Goal: Information Seeking & Learning: Learn about a topic

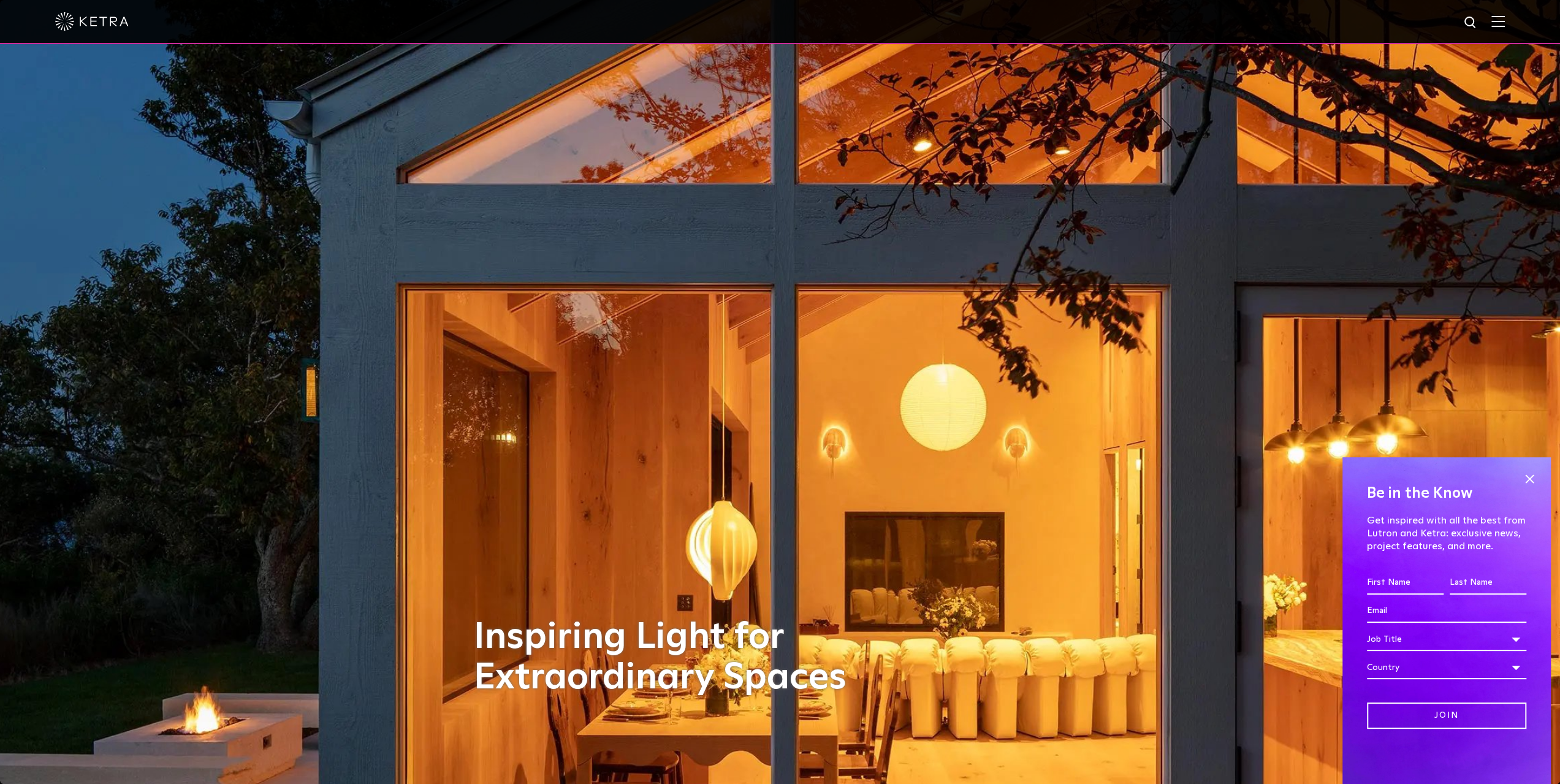
click at [1505, 21] on img at bounding box center [1498, 20] width 14 height 11
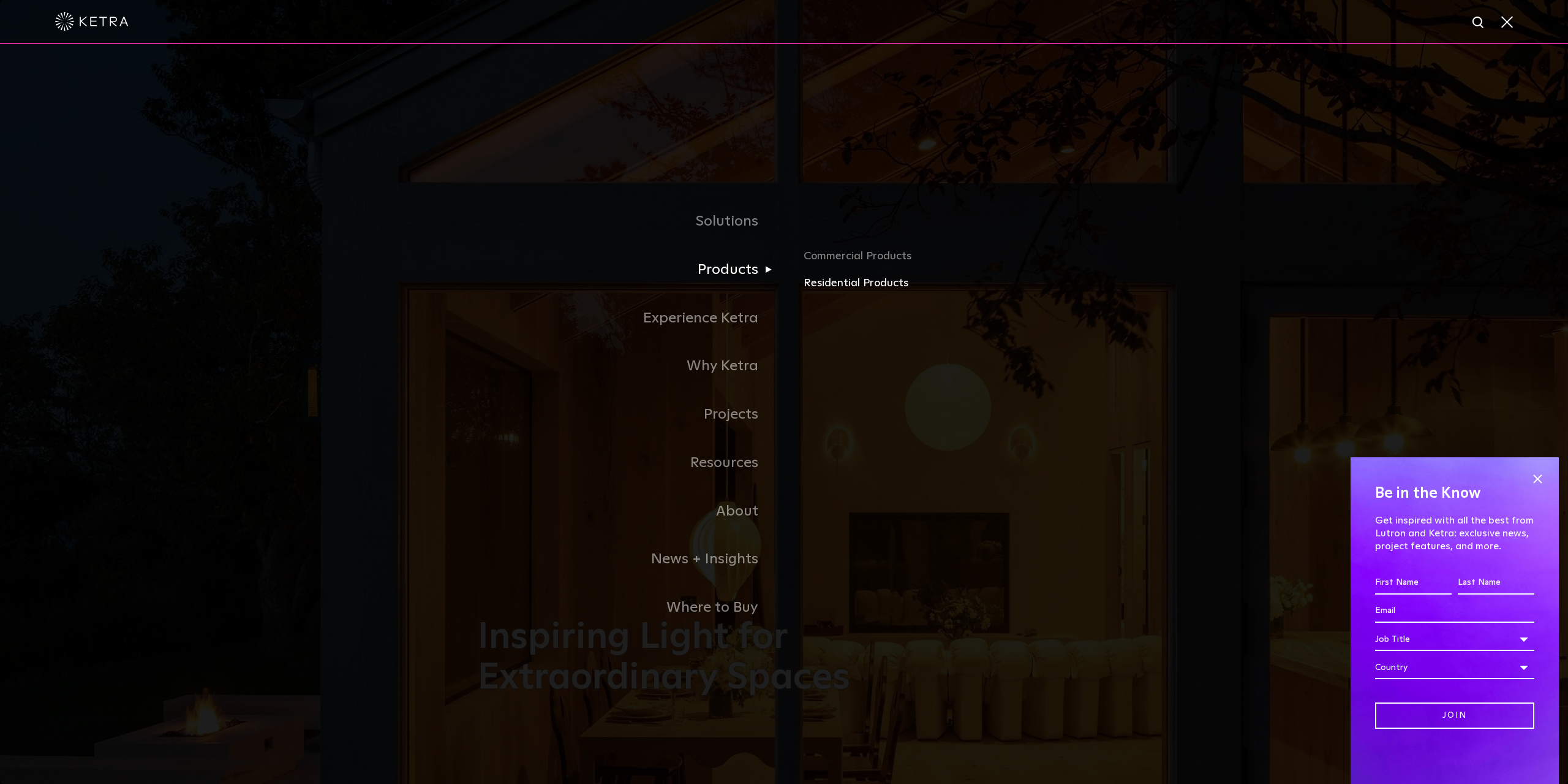
click at [851, 278] on link "Residential Products" at bounding box center [947, 284] width 287 height 18
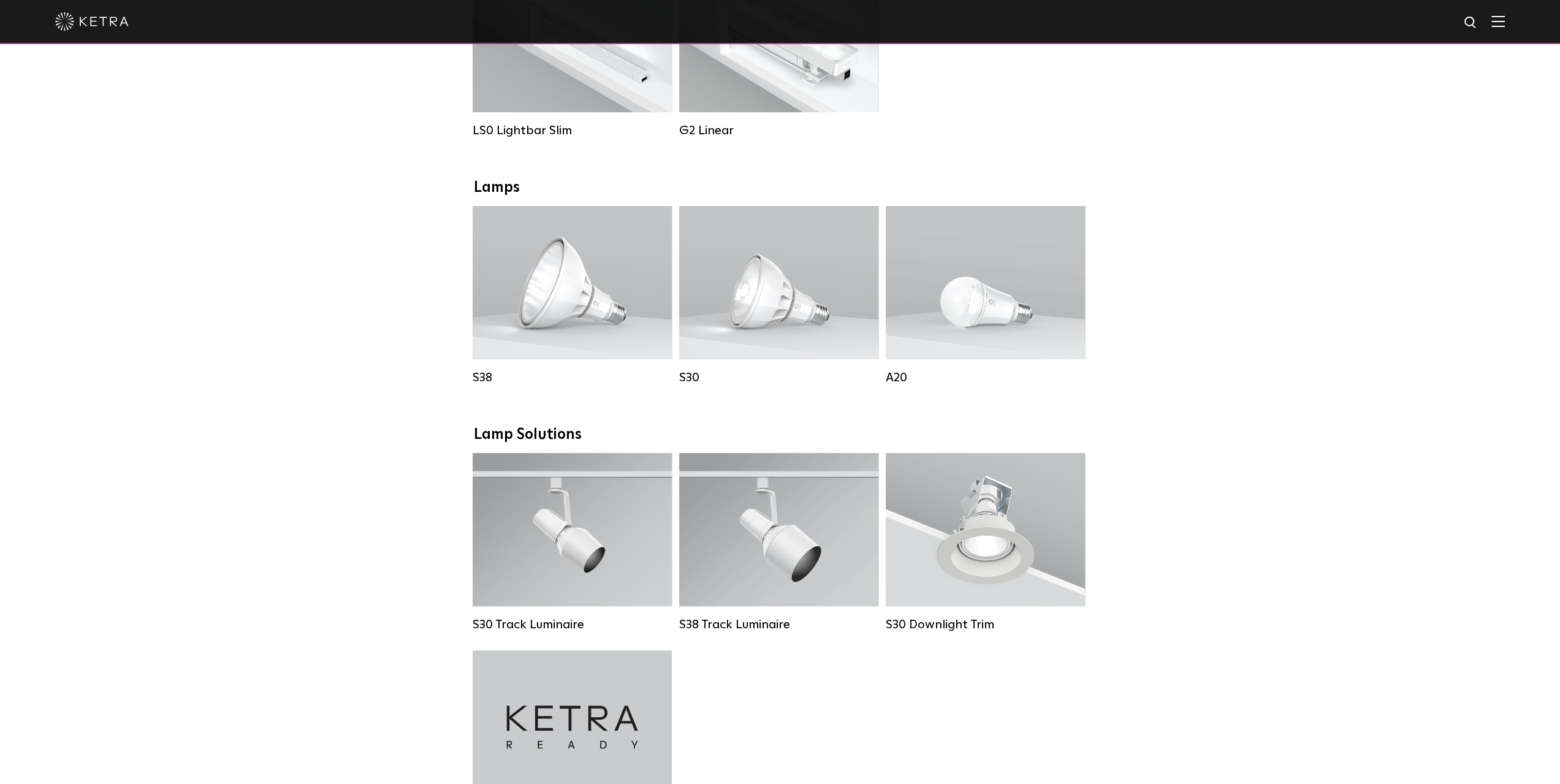
scroll to position [491, 0]
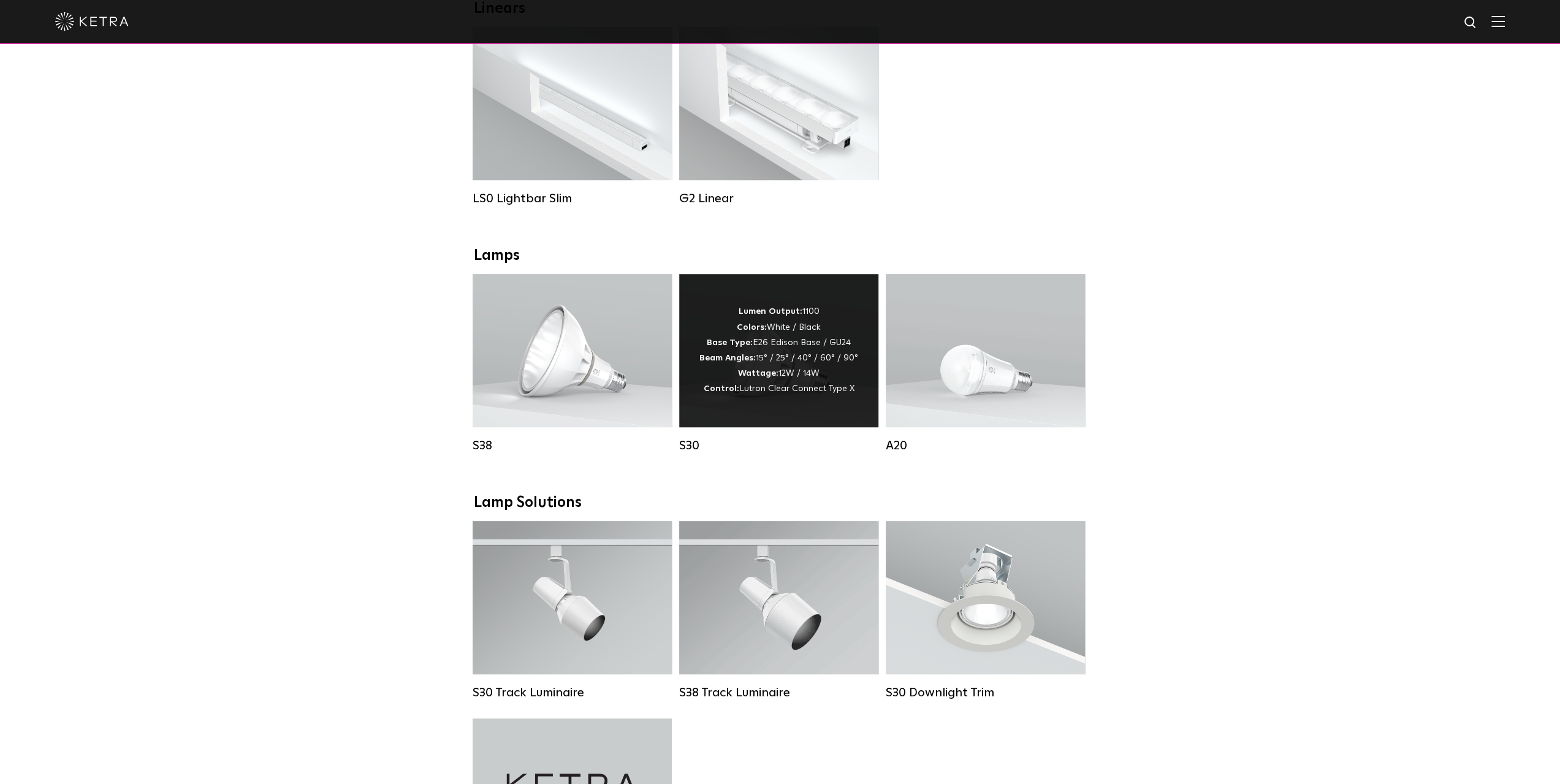
click at [795, 409] on div "Lumen Output: 1100 Colors: White / Black Base Type: E26 Edison Base / GU24 Beam…" at bounding box center [779, 351] width 199 height 153
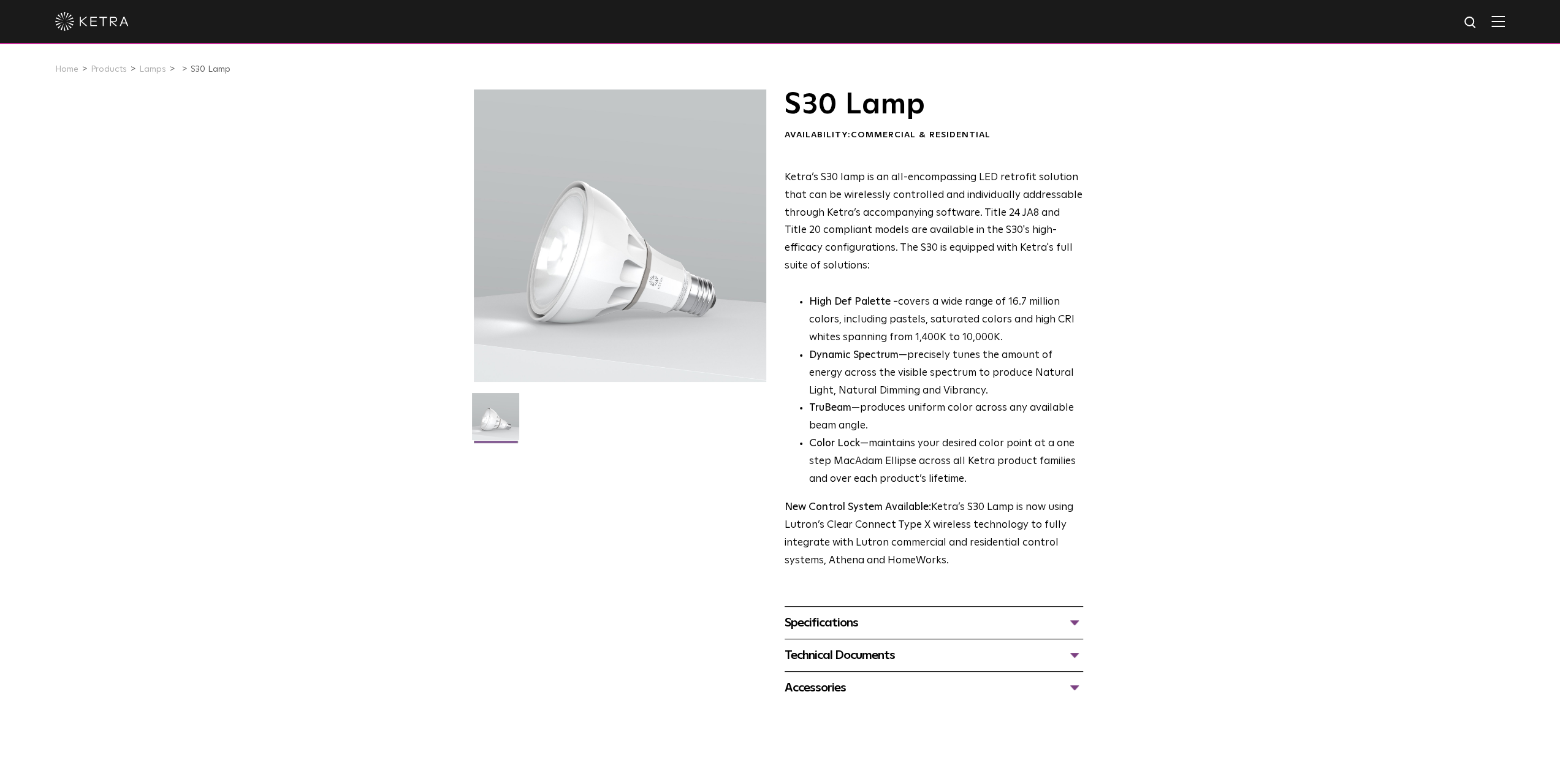
click at [863, 624] on div "Specifications" at bounding box center [934, 623] width 299 height 20
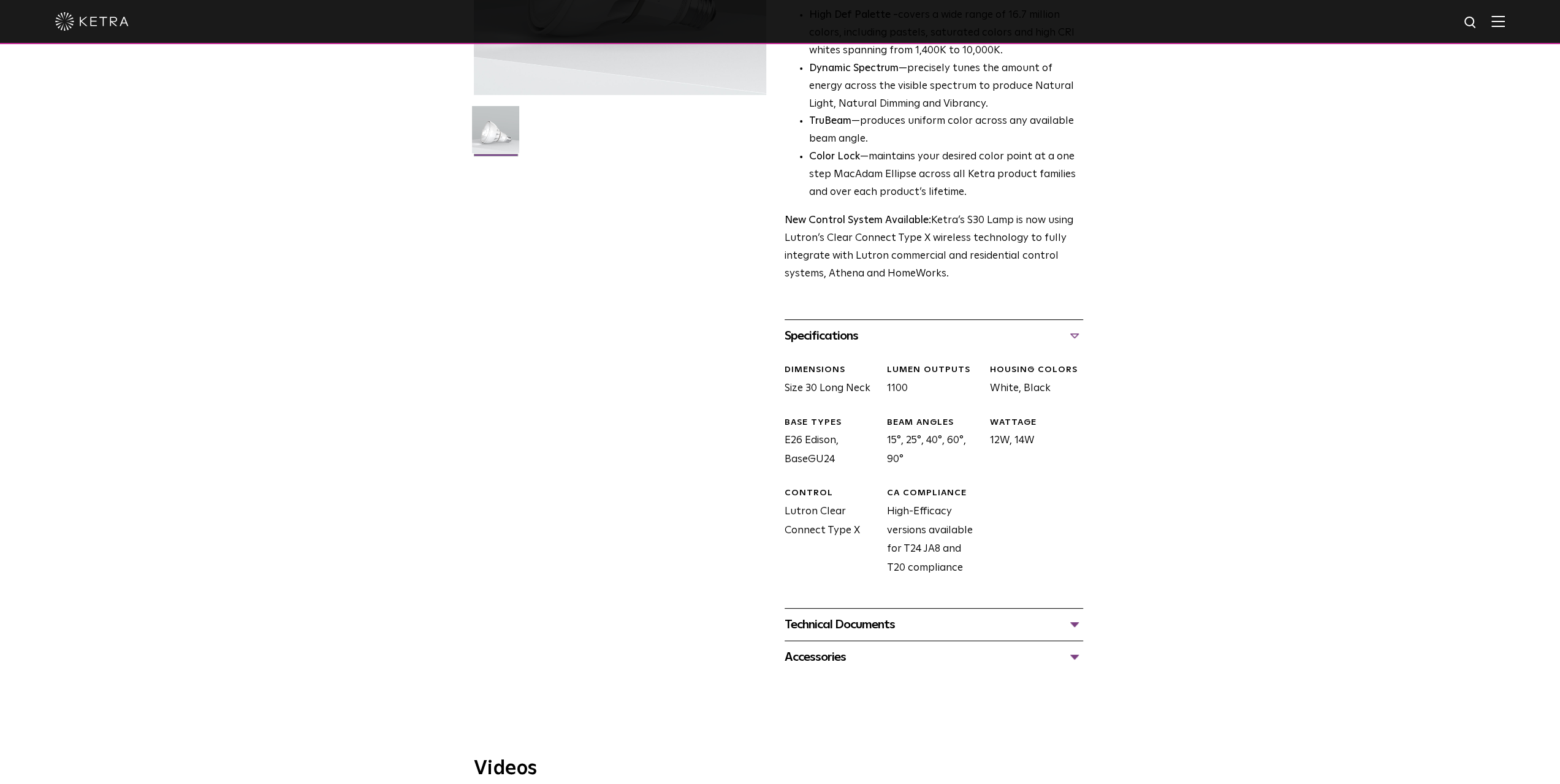
scroll to position [306, 0]
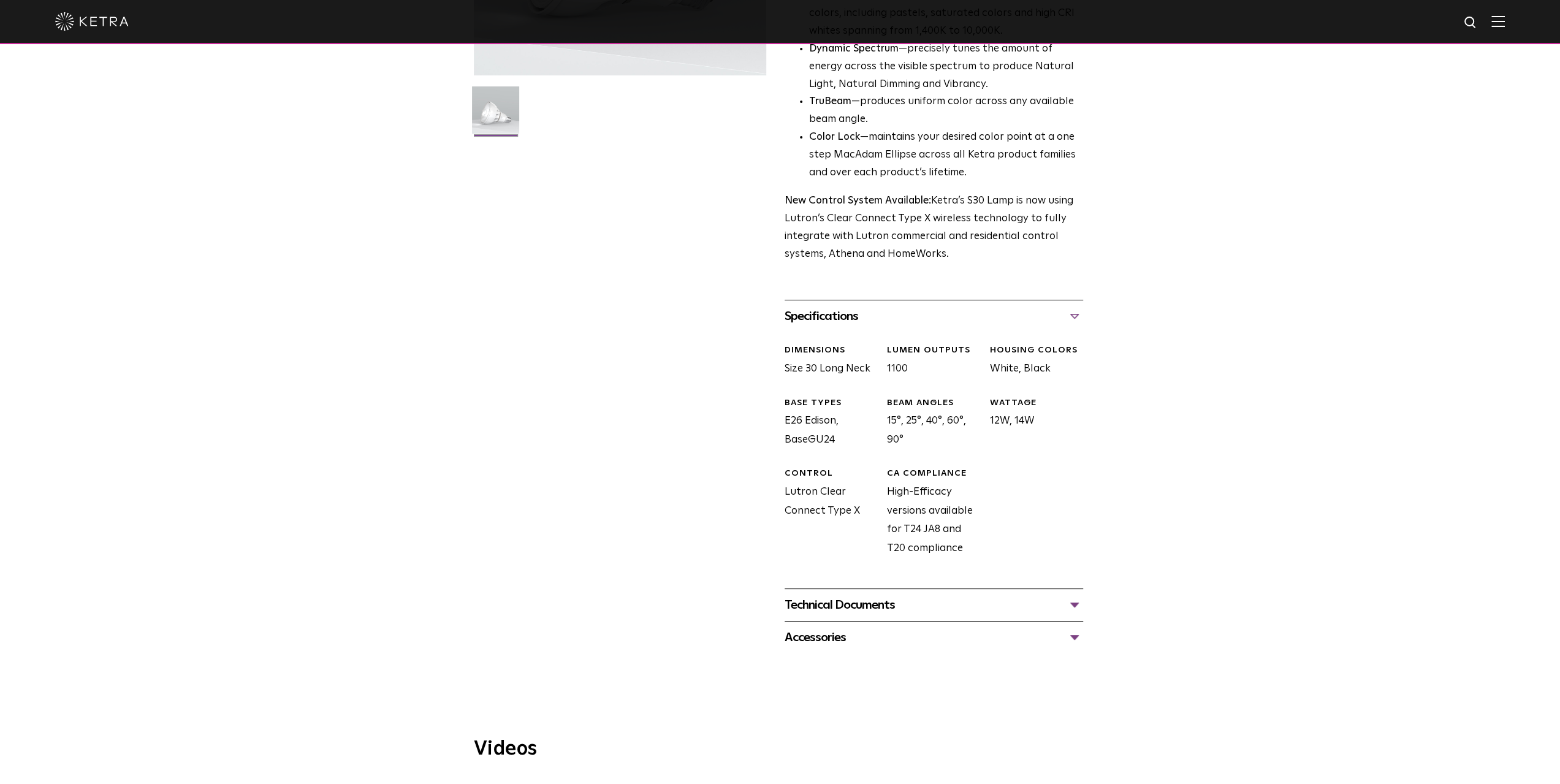
click at [848, 613] on div "Technical Documents" at bounding box center [934, 605] width 299 height 20
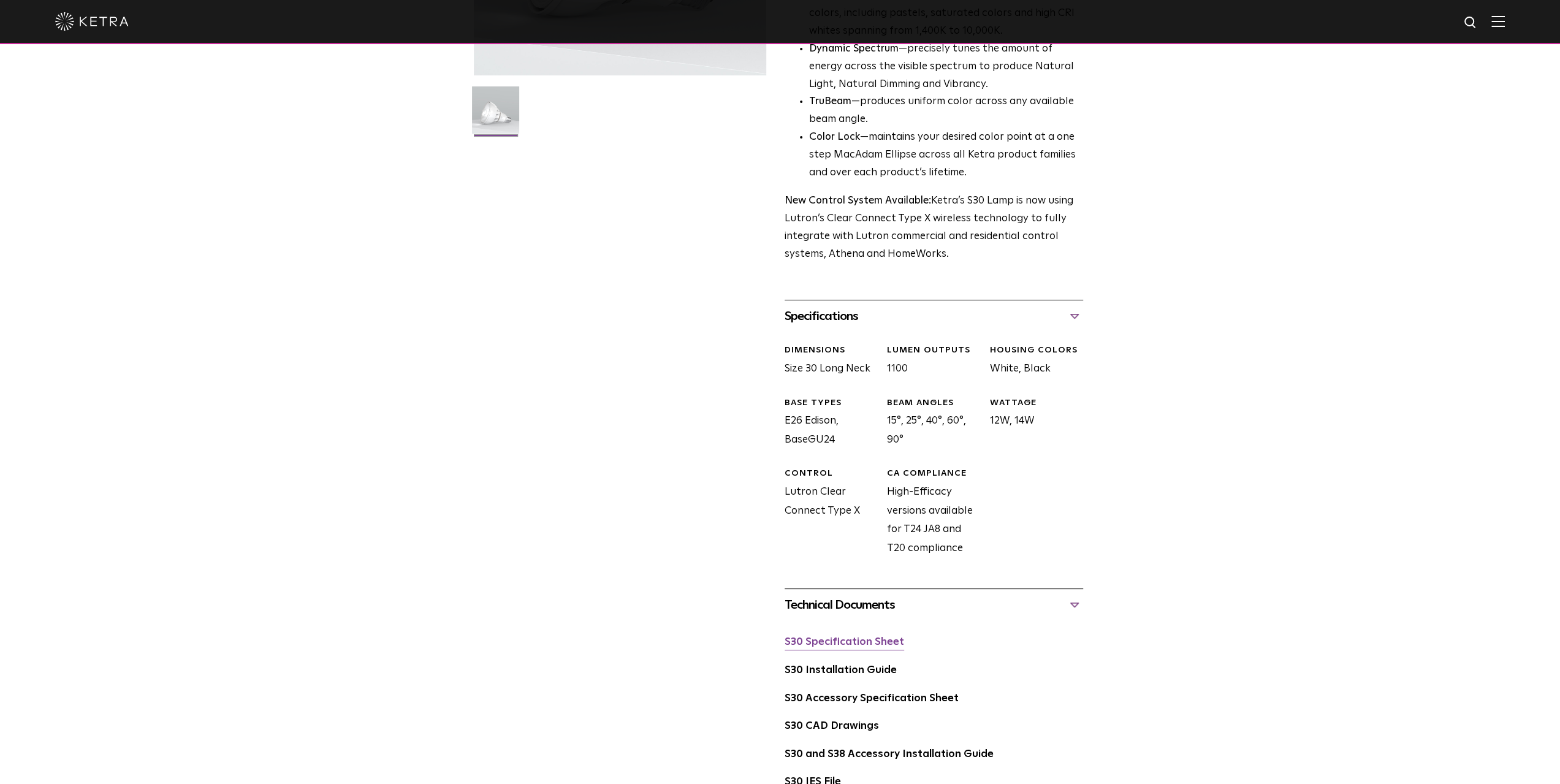
click at [838, 646] on link "S30 Specification Sheet" at bounding box center [844, 642] width 120 height 11
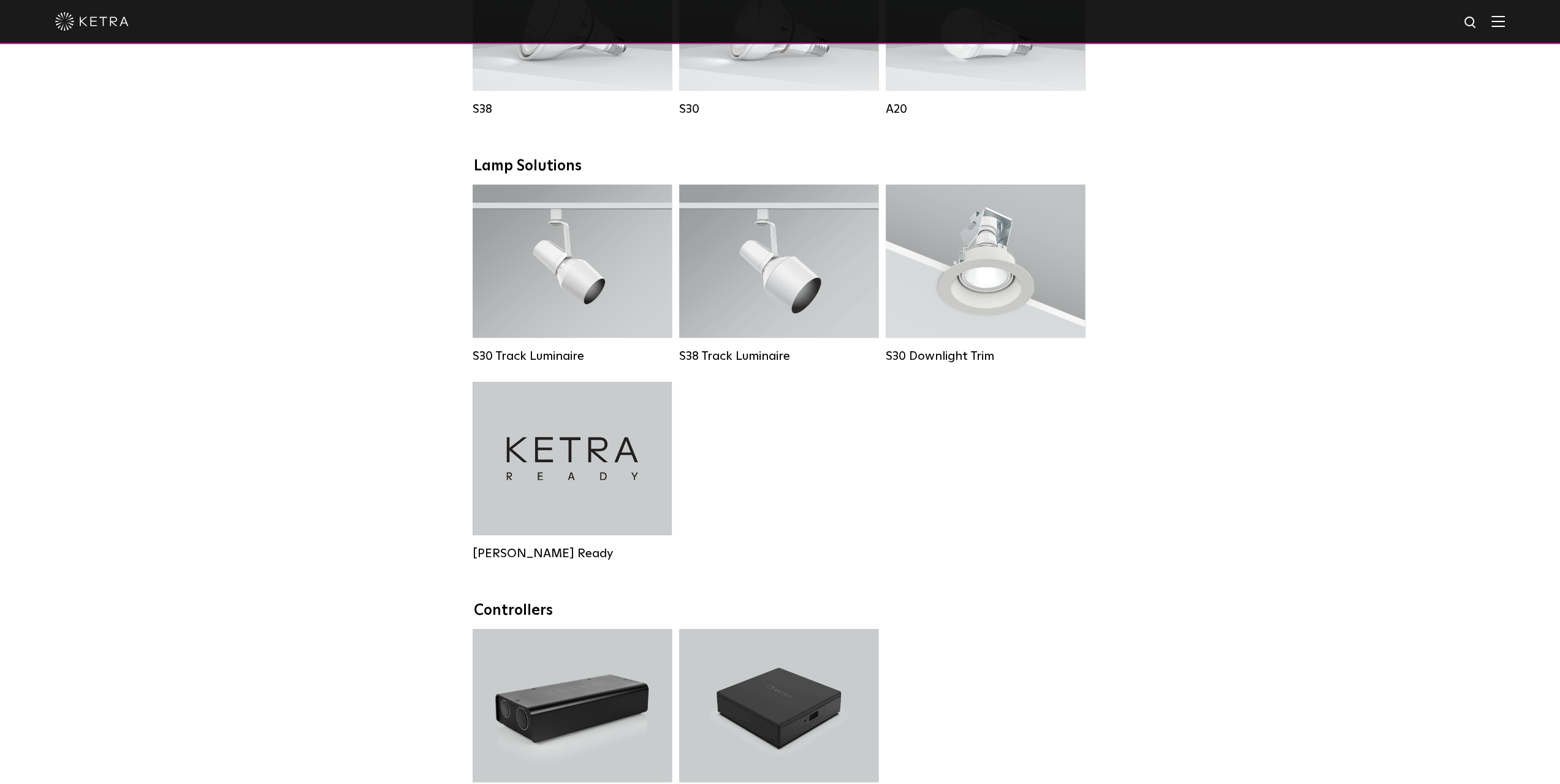
scroll to position [858, 0]
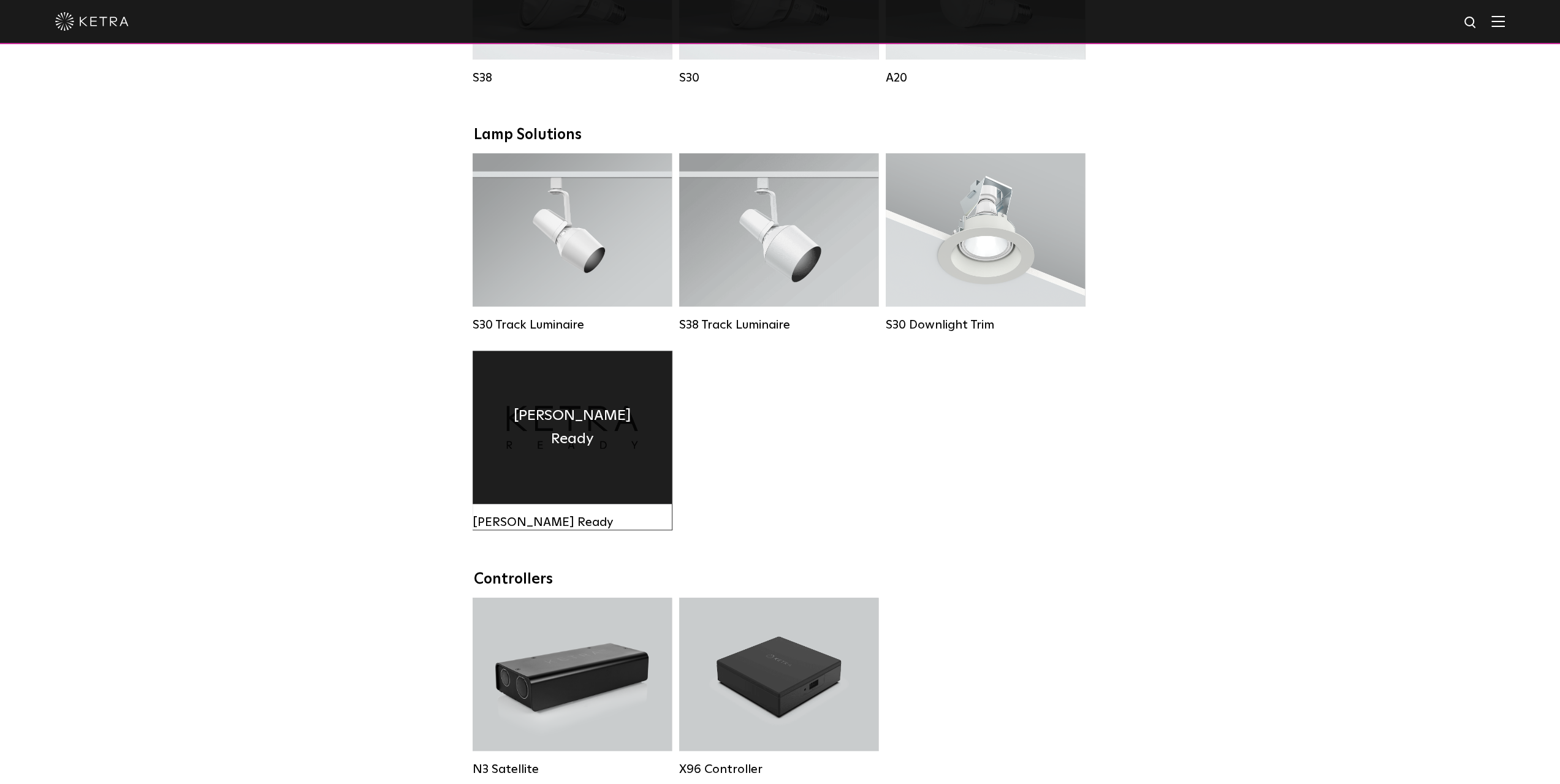
click at [558, 460] on div "Ketra Ready" at bounding box center [572, 427] width 199 height 153
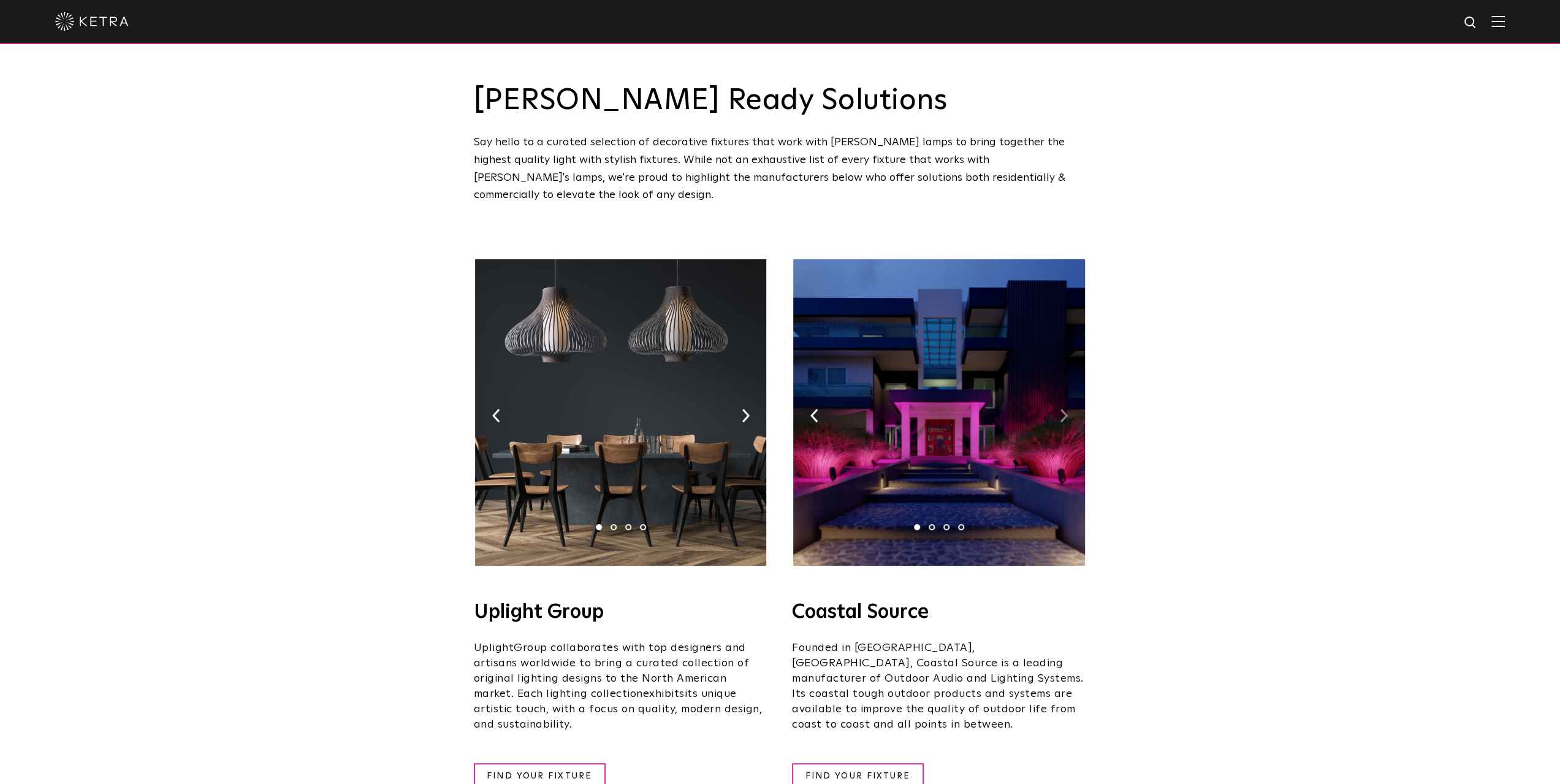
click at [1062, 409] on img at bounding box center [1063, 415] width 8 height 14
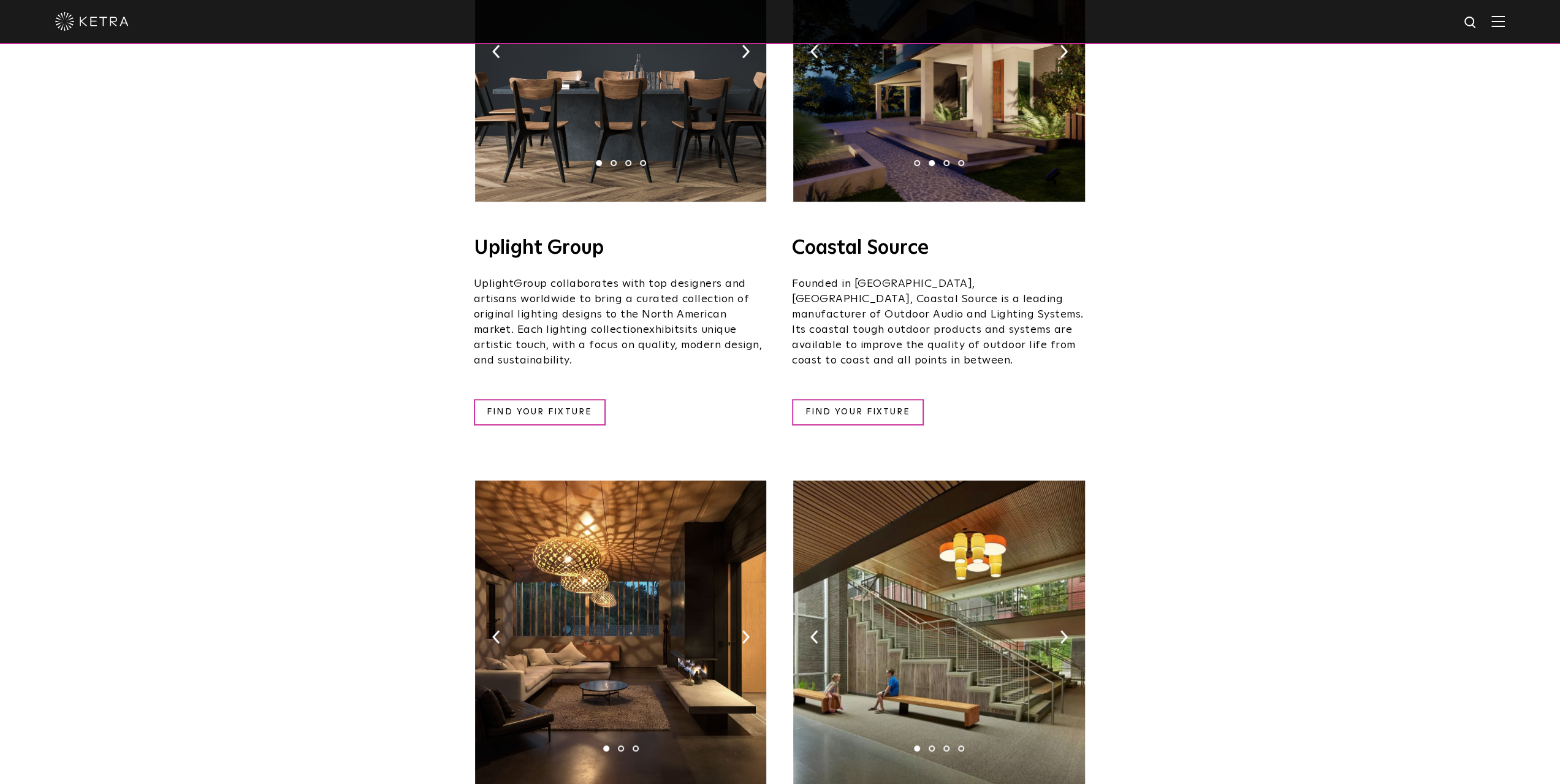
scroll to position [224, 0]
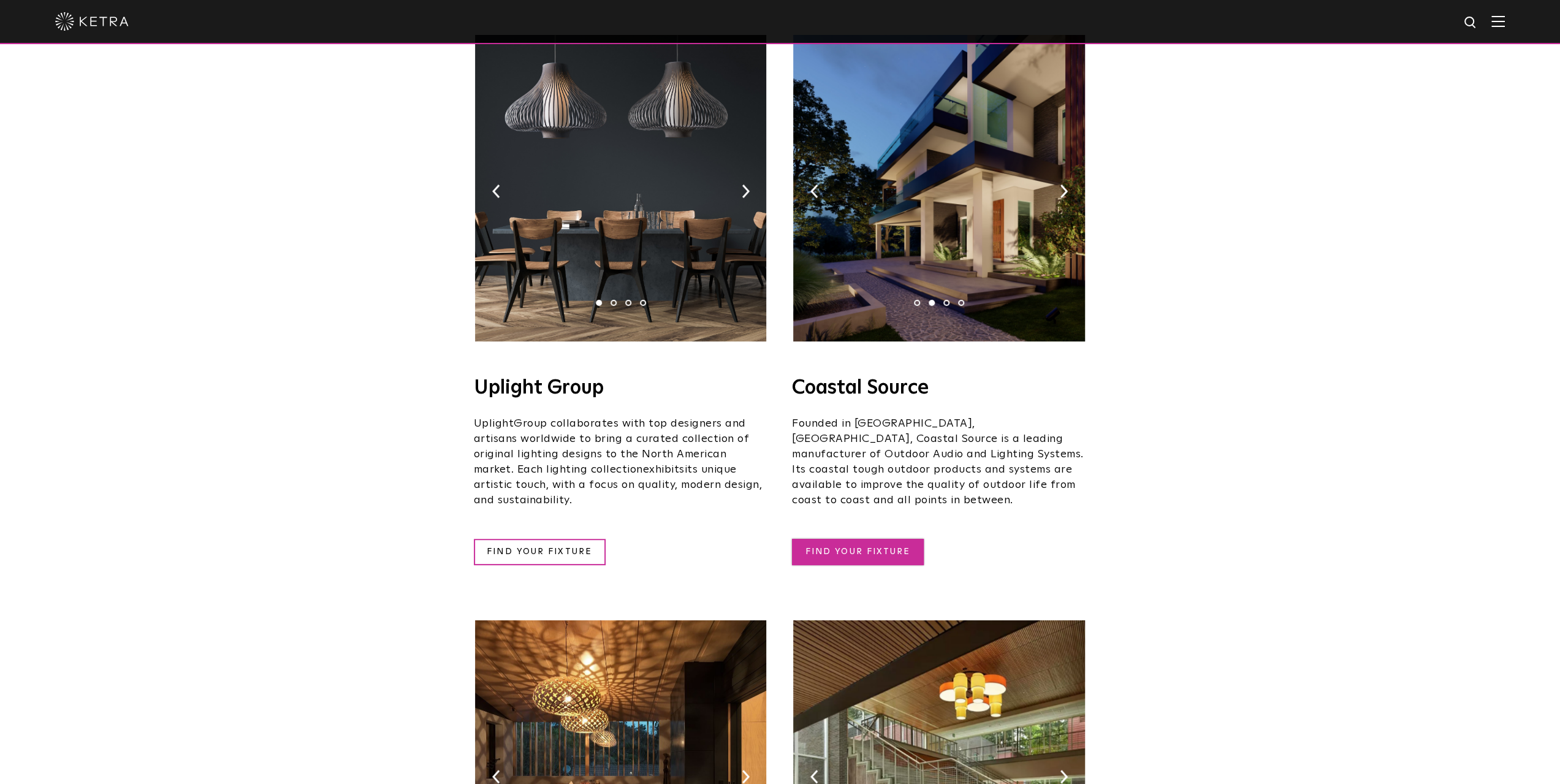
click at [856, 539] on link "FIND YOUR FIXTURE" at bounding box center [857, 552] width 132 height 26
